Goal: Share content: Share content

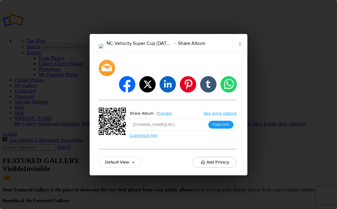
click at [224, 121] on button "Copy Link" at bounding box center [220, 125] width 25 height 8
click at [243, 49] on link "×" at bounding box center [239, 43] width 15 height 18
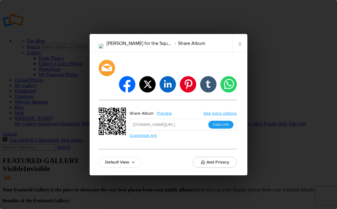
click at [225, 121] on button "Copy Link" at bounding box center [220, 125] width 25 height 8
click at [235, 52] on link "×" at bounding box center [239, 43] width 15 height 18
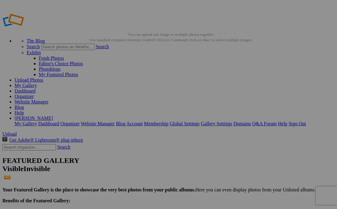
click at [35, 144] on input "text" at bounding box center [29, 147] width 54 height 6
type input "md obgc"
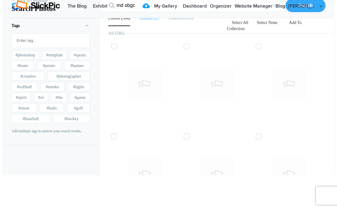
click at [142, 20] on b "Albums" at bounding box center [145, 18] width 13 height 5
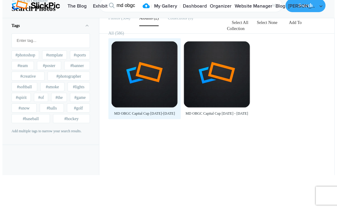
click at [145, 95] on div at bounding box center [144, 74] width 66 height 66
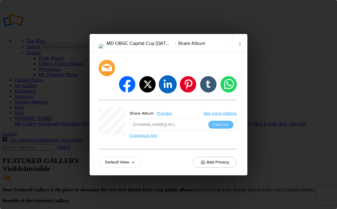
click at [223, 121] on button "Copy Link" at bounding box center [220, 125] width 25 height 8
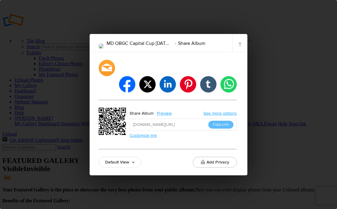
click at [238, 48] on link "×" at bounding box center [239, 43] width 15 height 18
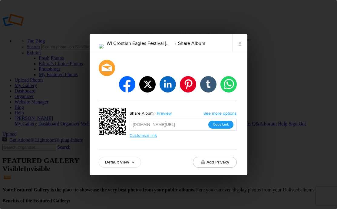
click at [227, 121] on button "Copy Link" at bounding box center [220, 125] width 25 height 8
